Goal: Information Seeking & Learning: Find specific fact

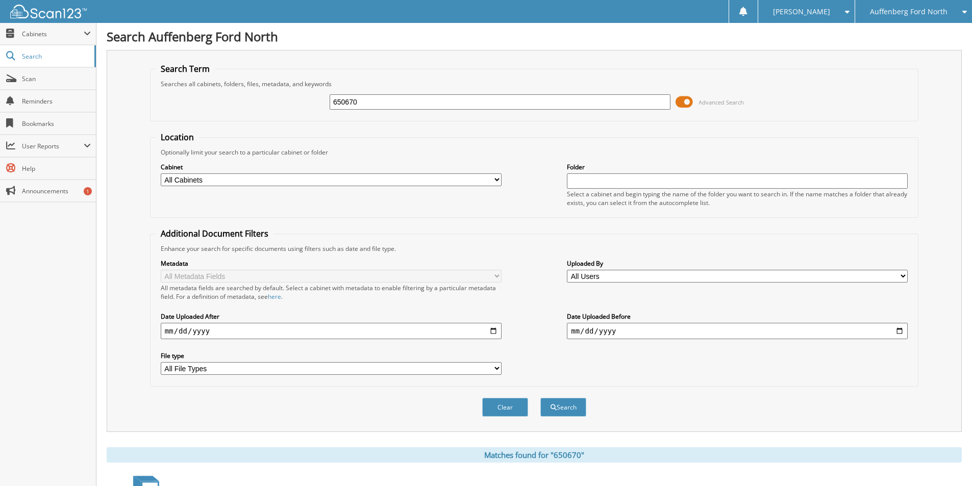
click at [381, 98] on input "650670" at bounding box center [499, 101] width 341 height 15
type input "650772"
click at [540, 398] on button "Search" at bounding box center [563, 407] width 46 height 19
click at [67, 15] on img at bounding box center [48, 12] width 77 height 14
